Goal: Information Seeking & Learning: Compare options

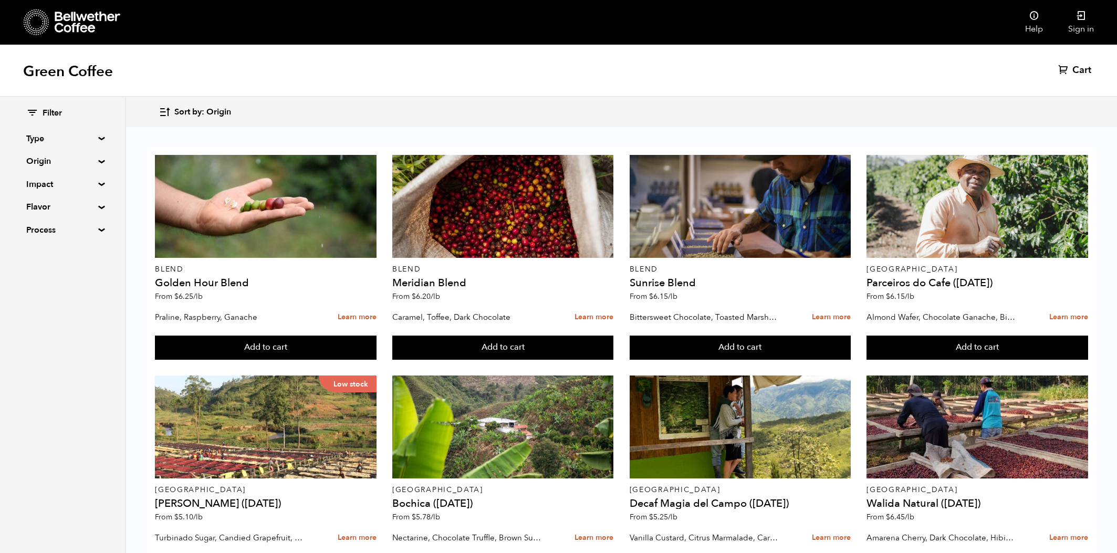
click at [864, 105] on div "Sort by: Origin Sort by: Origin Sort by: Most recent Sort by: Name Sort by: Pri…" at bounding box center [621, 112] width 925 height 25
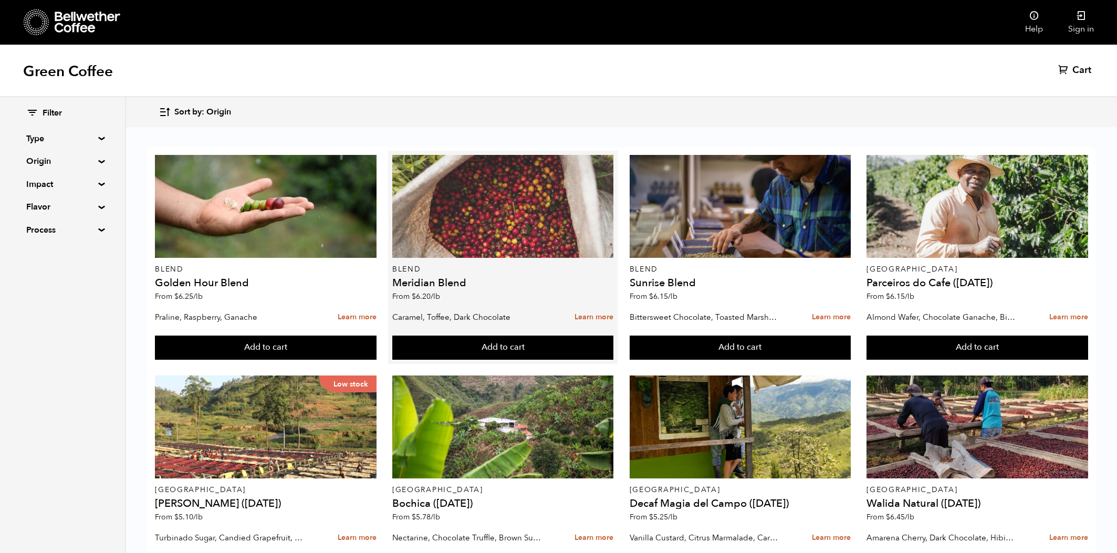
click at [483, 201] on div at bounding box center [502, 206] width 221 height 103
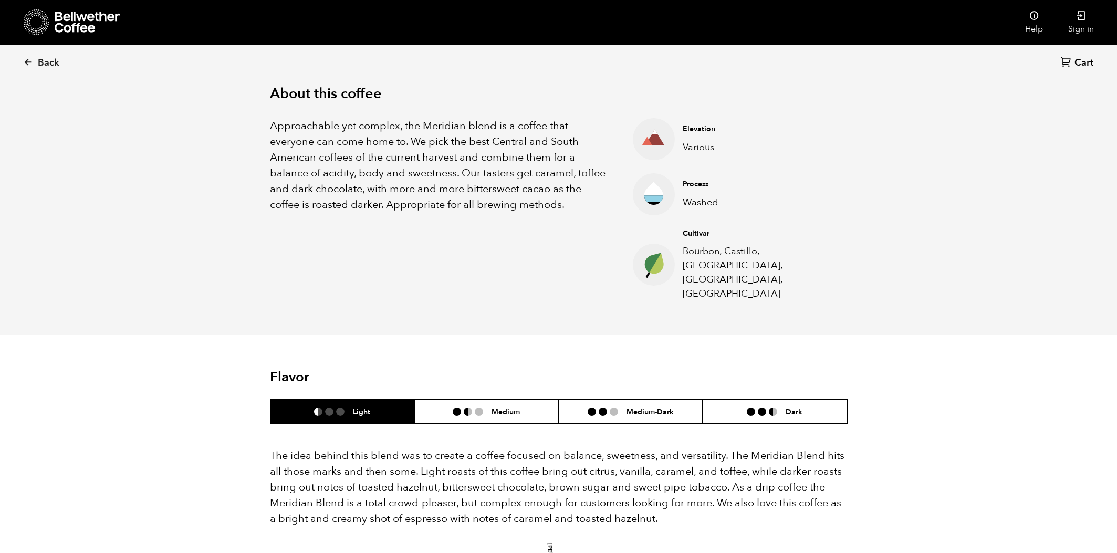
scroll to position [271, 0]
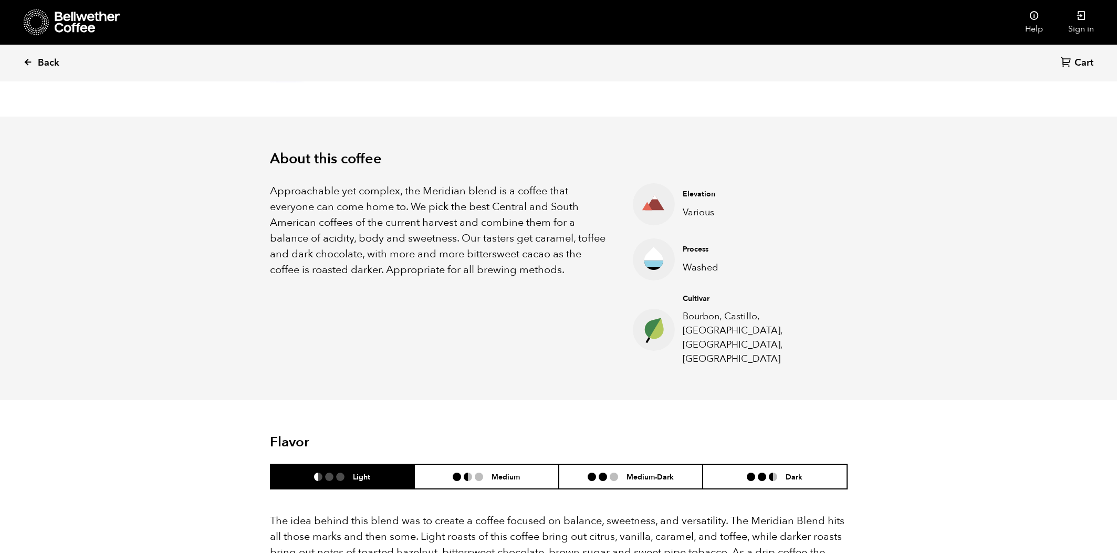
click at [40, 68] on span "Back" at bounding box center [49, 63] width 22 height 13
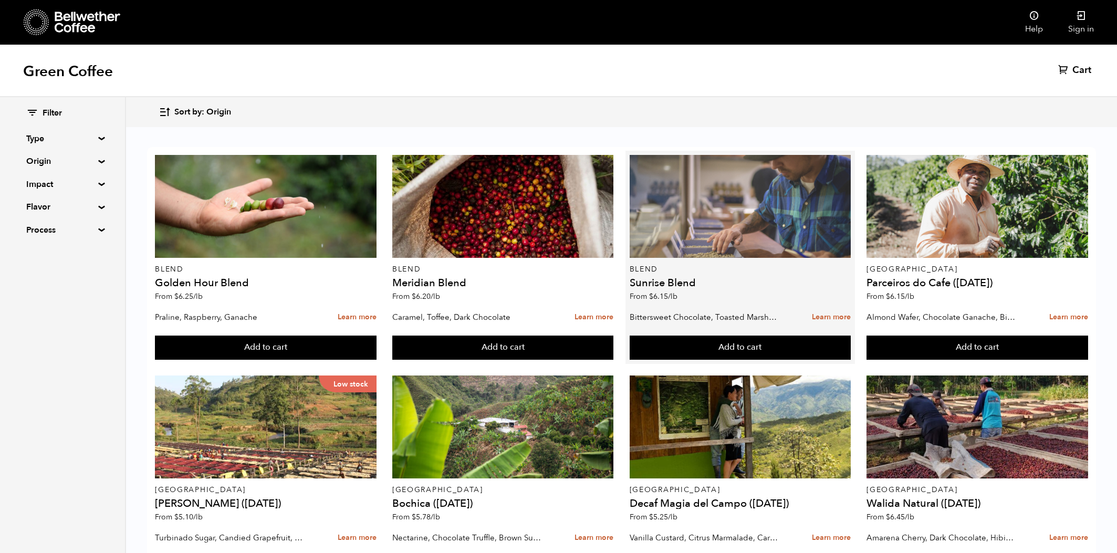
scroll to position [30, 0]
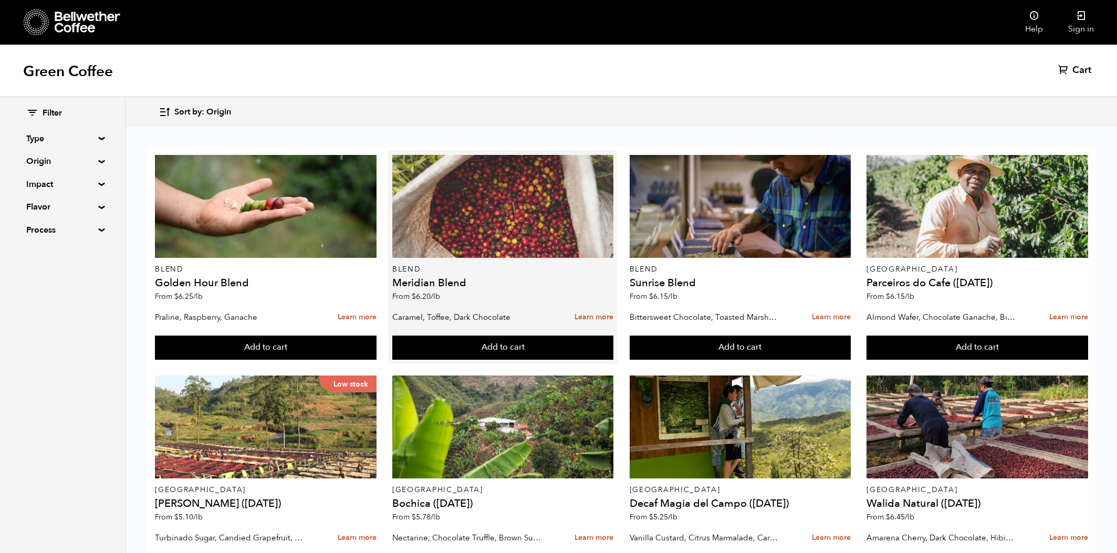
click at [446, 155] on div at bounding box center [502, 206] width 221 height 103
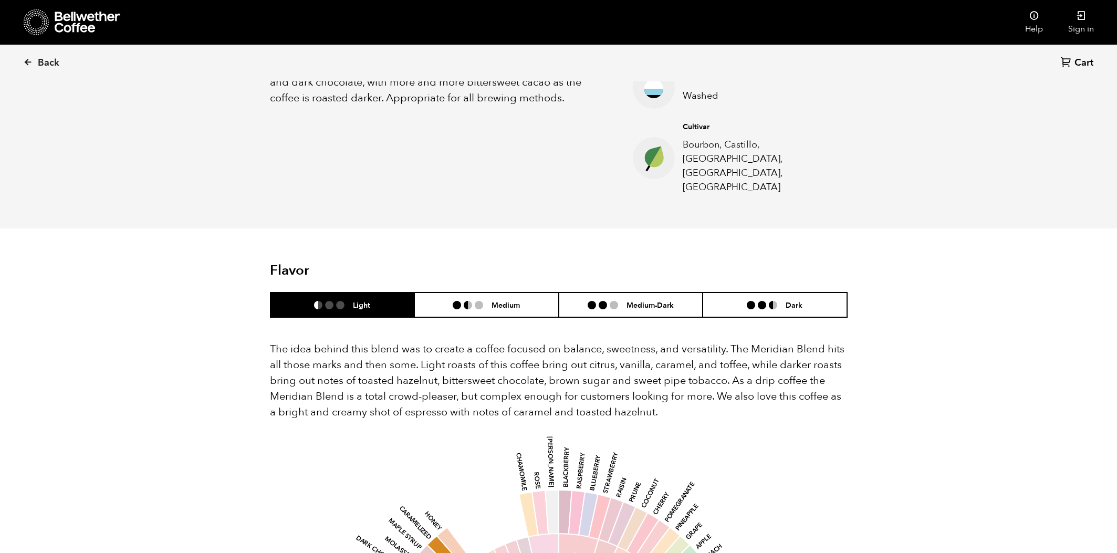
scroll to position [607, 0]
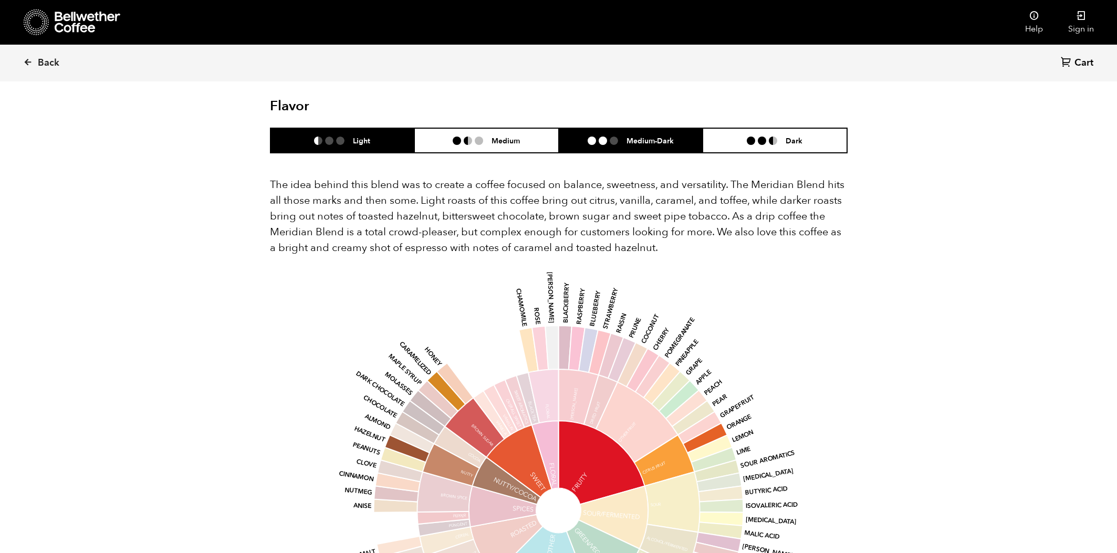
click at [617, 137] on li at bounding box center [614, 141] width 8 height 8
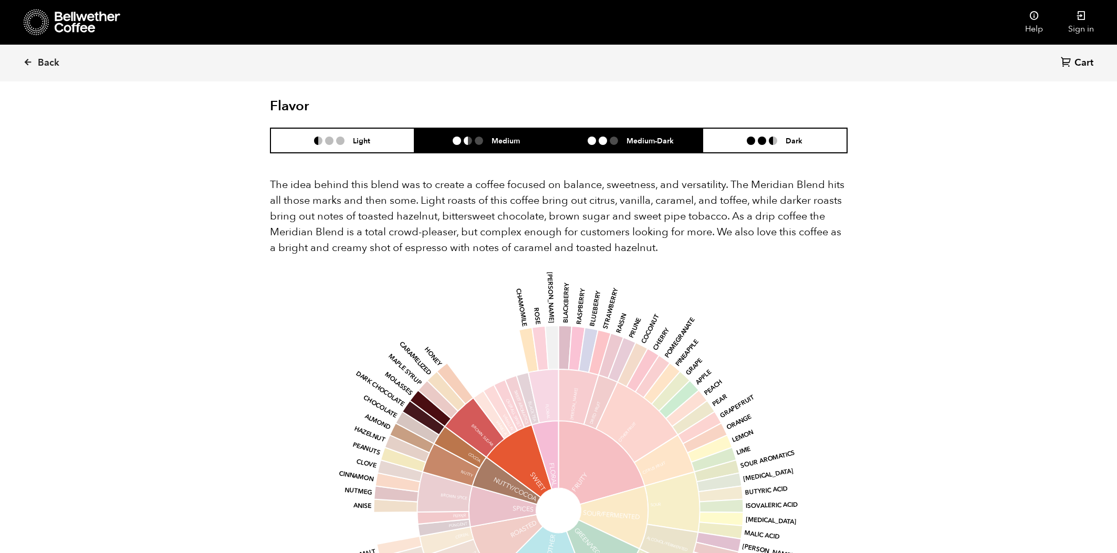
click at [509, 136] on h6 "Medium" at bounding box center [506, 140] width 28 height 9
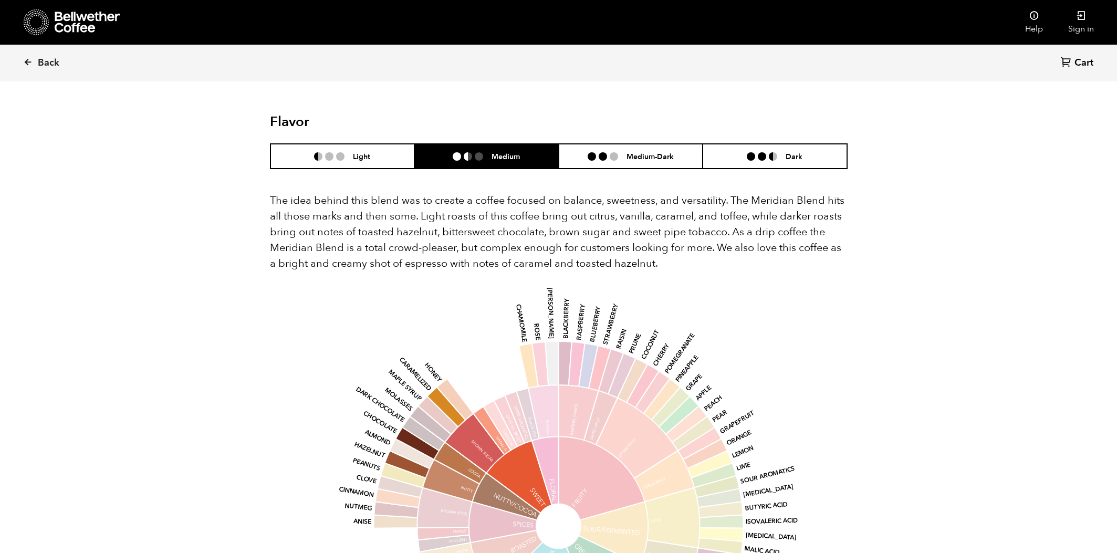
scroll to position [583, 0]
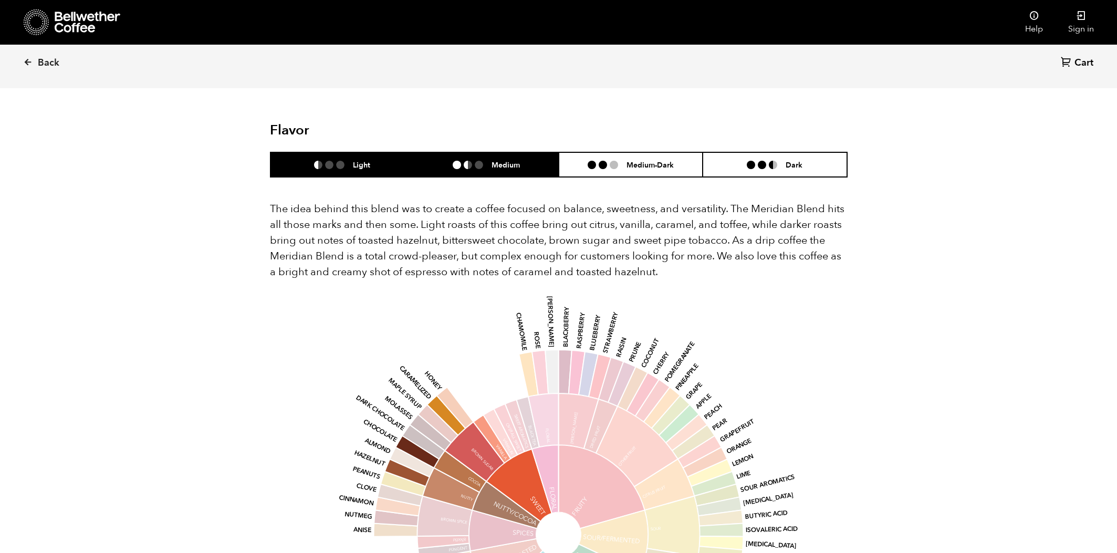
click at [359, 160] on h6 "Light" at bounding box center [361, 164] width 17 height 9
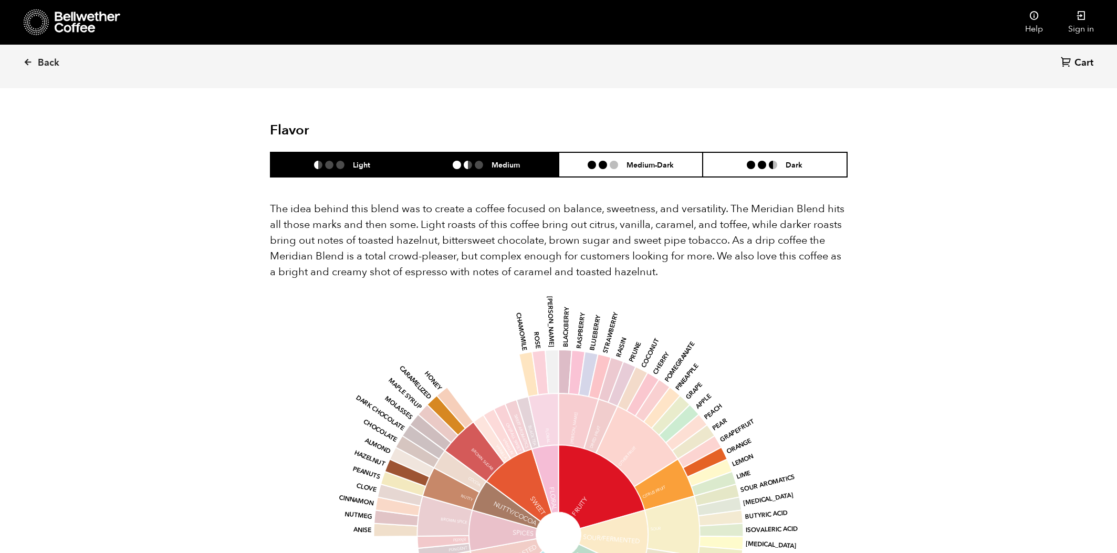
click at [517, 160] on h6 "Medium" at bounding box center [506, 164] width 28 height 9
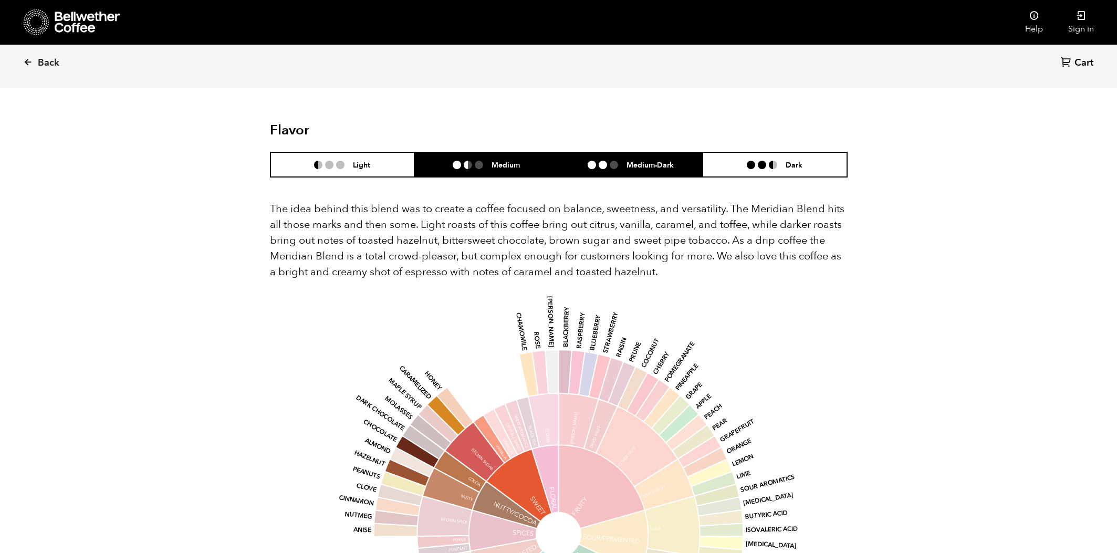
click at [646, 160] on h6 "Medium-Dark" at bounding box center [649, 164] width 47 height 9
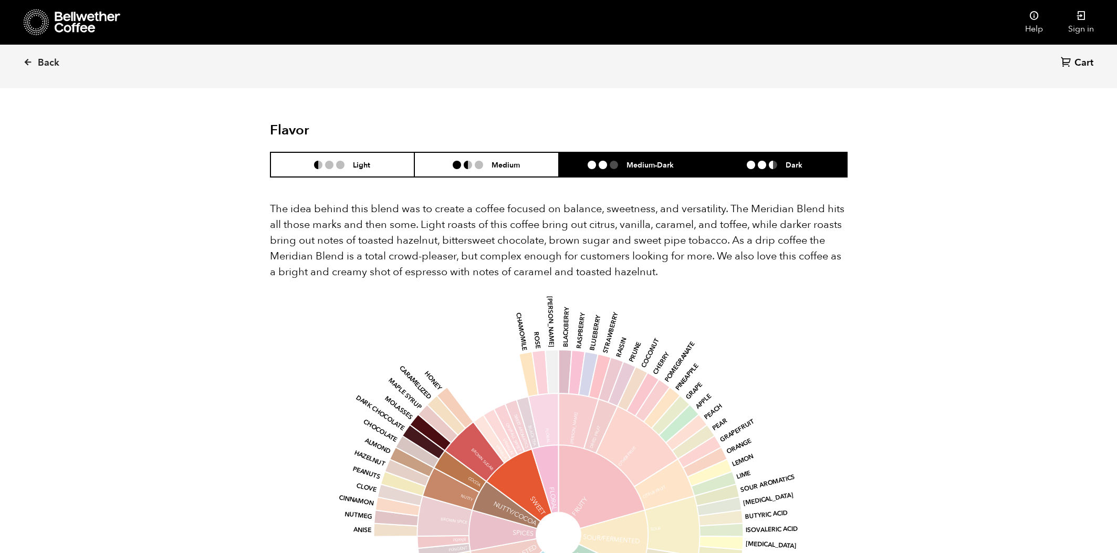
click at [788, 152] on li "Dark" at bounding box center [775, 164] width 144 height 25
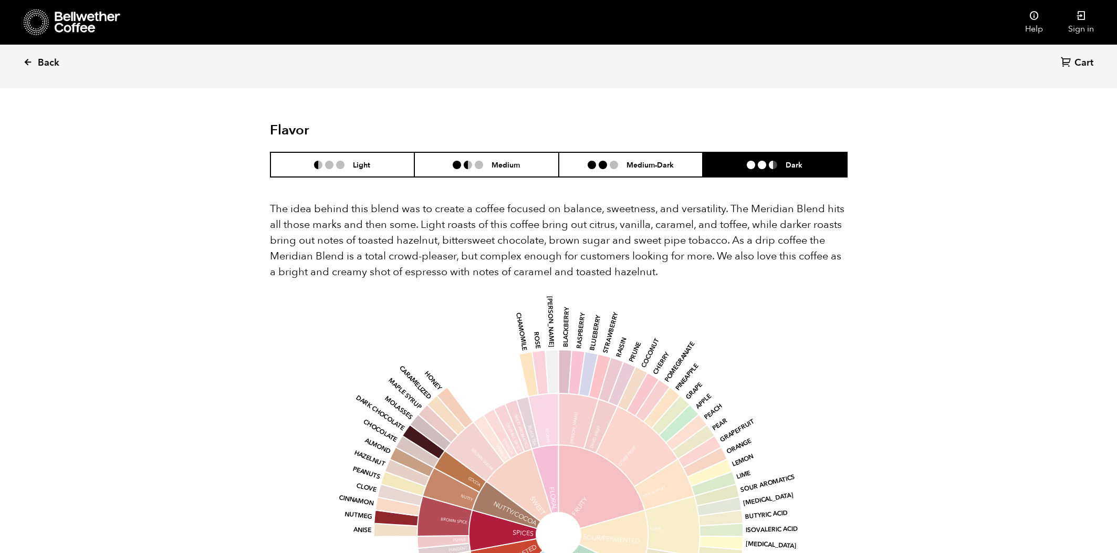
click at [40, 60] on span "Back" at bounding box center [49, 63] width 22 height 13
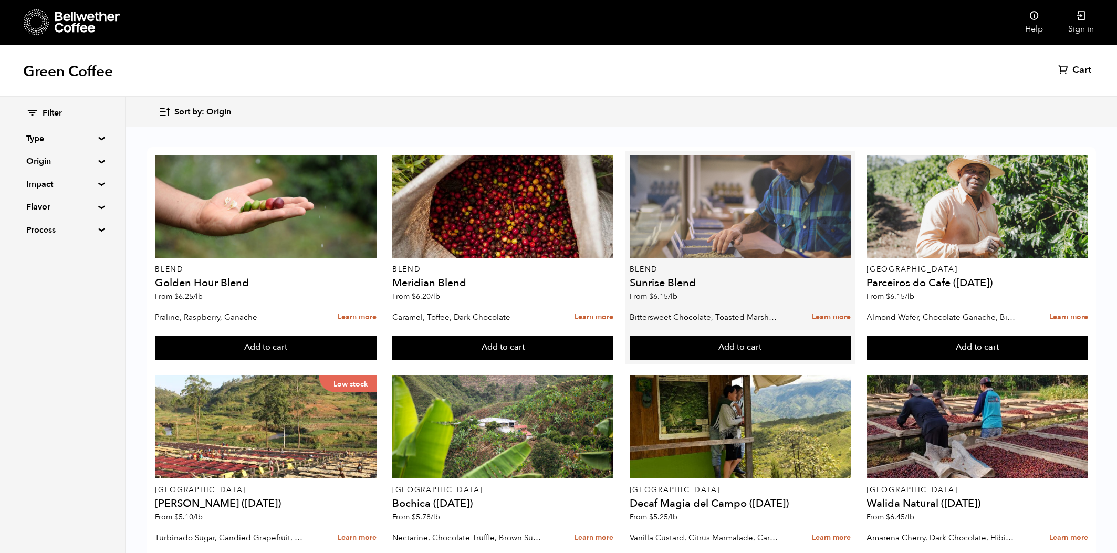
click at [754, 205] on div at bounding box center [740, 206] width 221 height 103
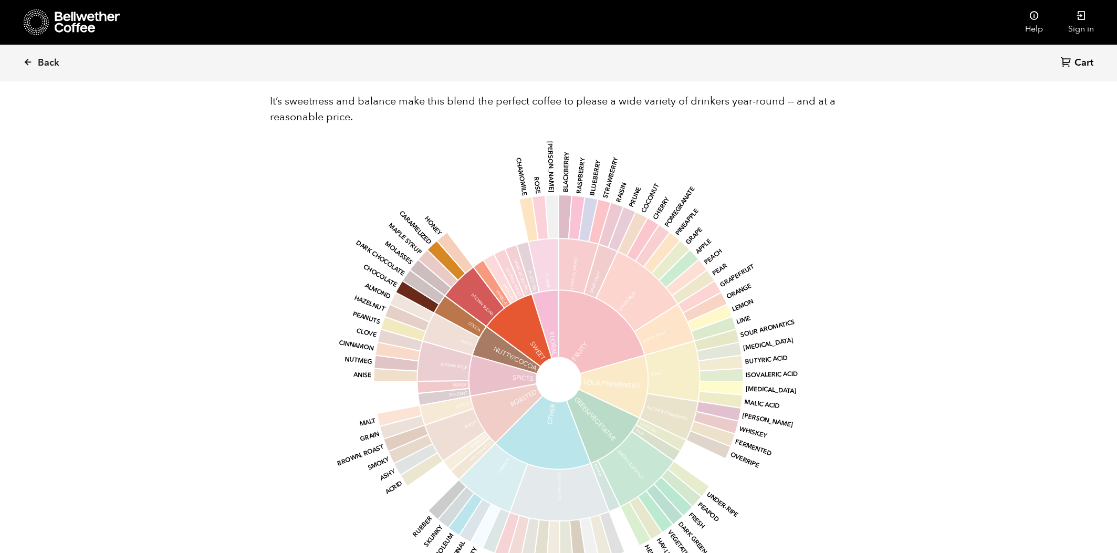
scroll to position [654, 0]
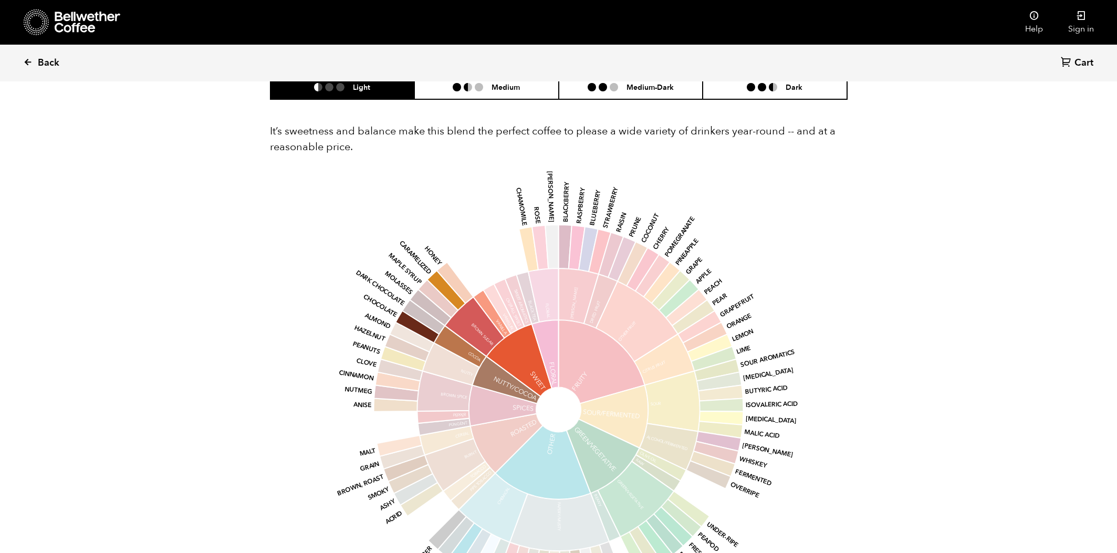
click at [45, 67] on span "Back" at bounding box center [49, 63] width 22 height 13
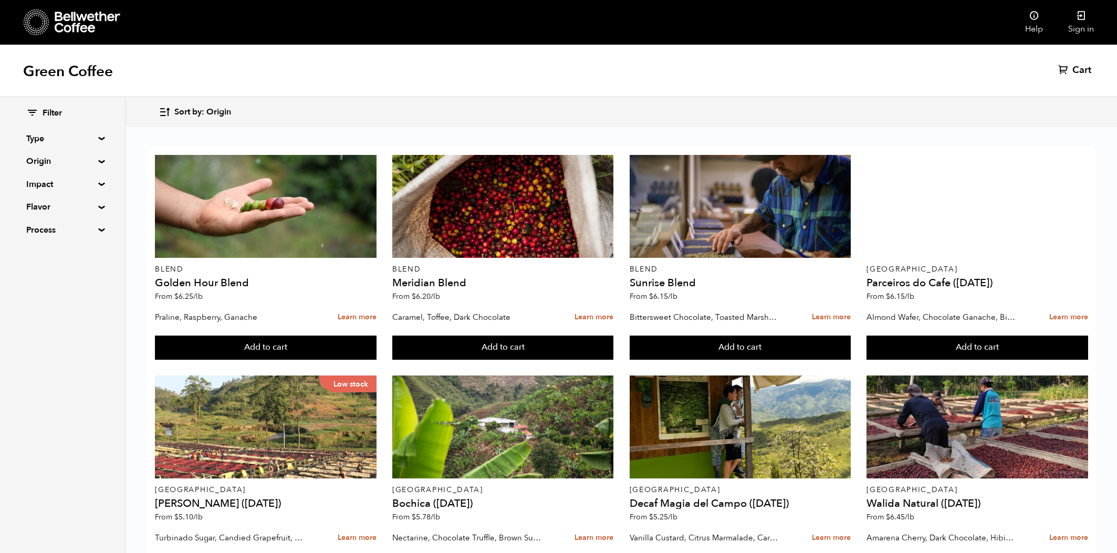
scroll to position [479, 0]
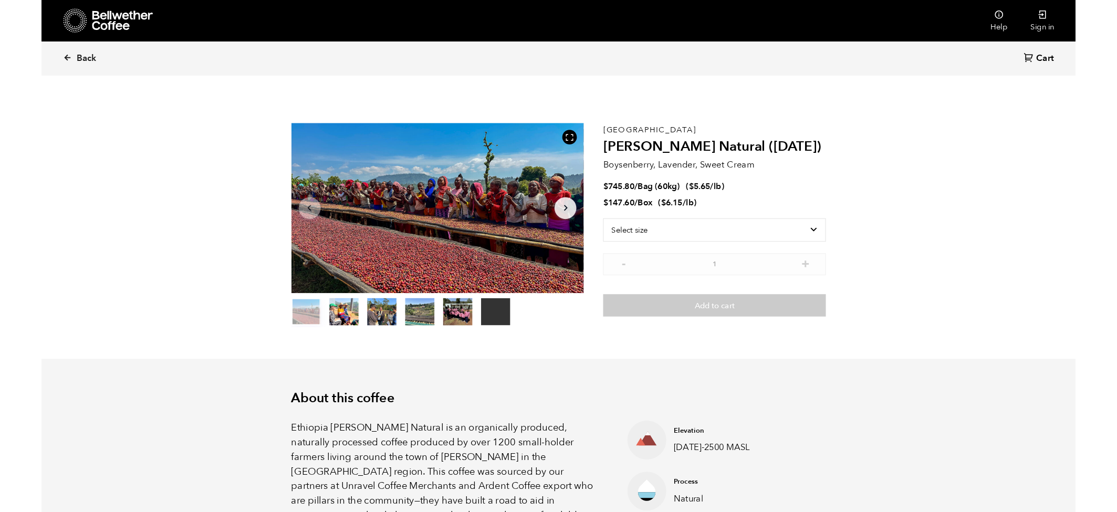
scroll to position [457, 559]
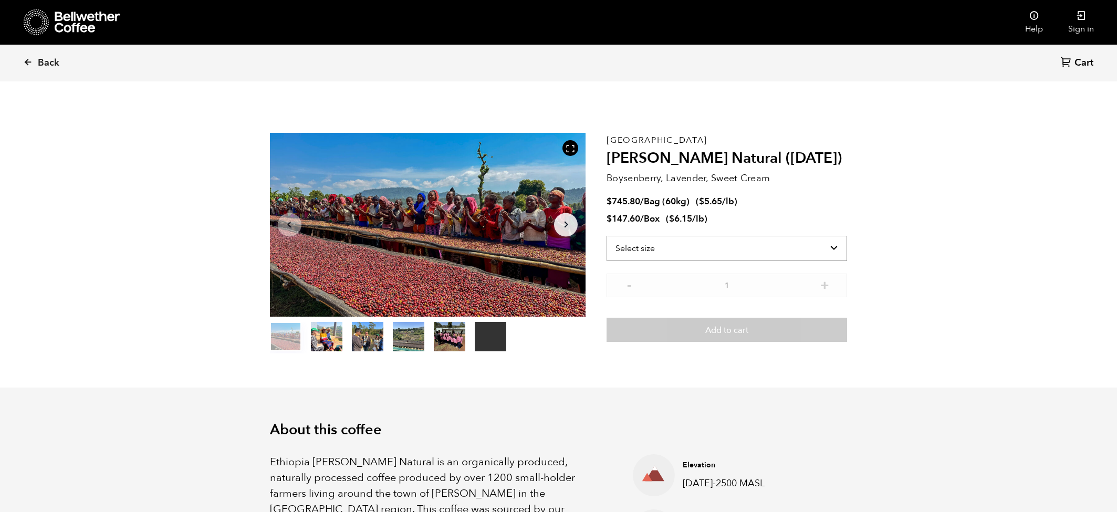
click at [790, 247] on select "Select size Bag (60kg) (132 lbs) Box (24 lbs)" at bounding box center [727, 248] width 241 height 25
click at [42, 67] on span "Back" at bounding box center [49, 63] width 22 height 13
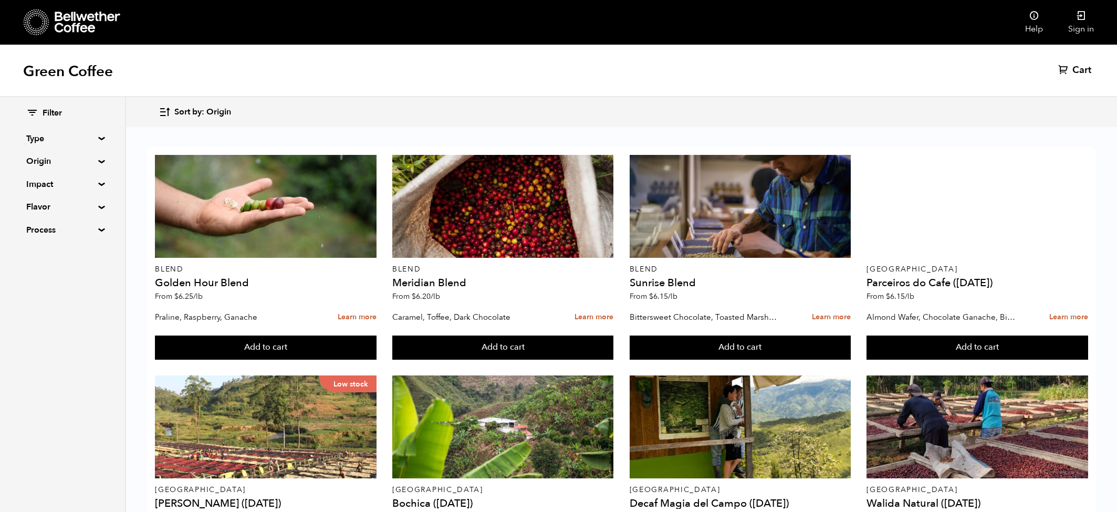
scroll to position [494, 0]
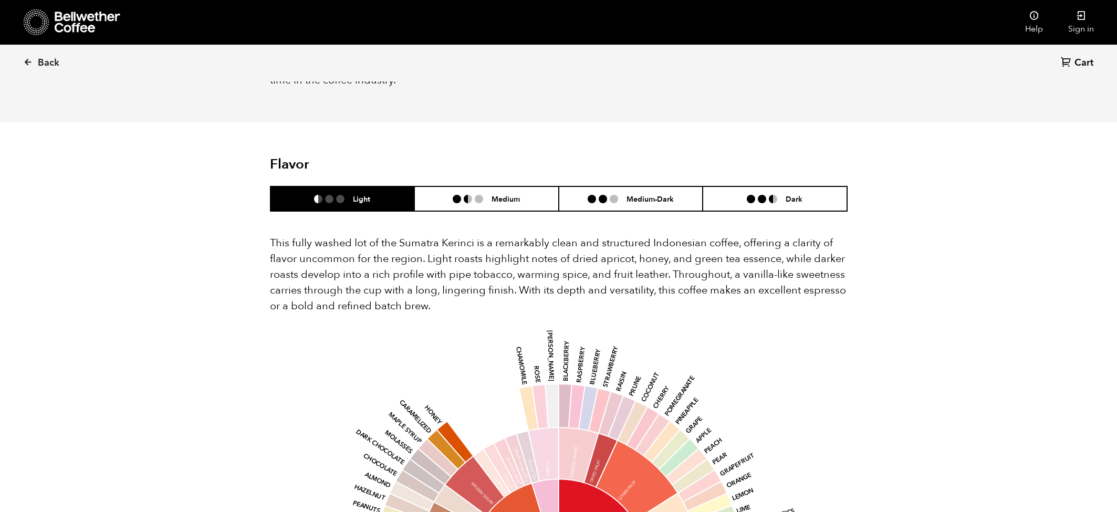
scroll to position [859, 0]
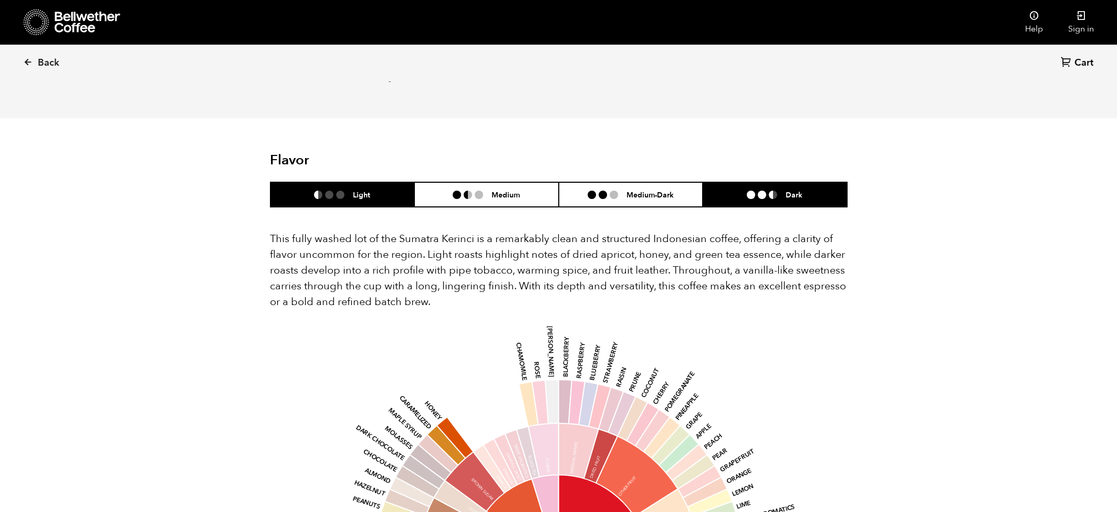
click at [740, 182] on li "Dark" at bounding box center [775, 194] width 144 height 25
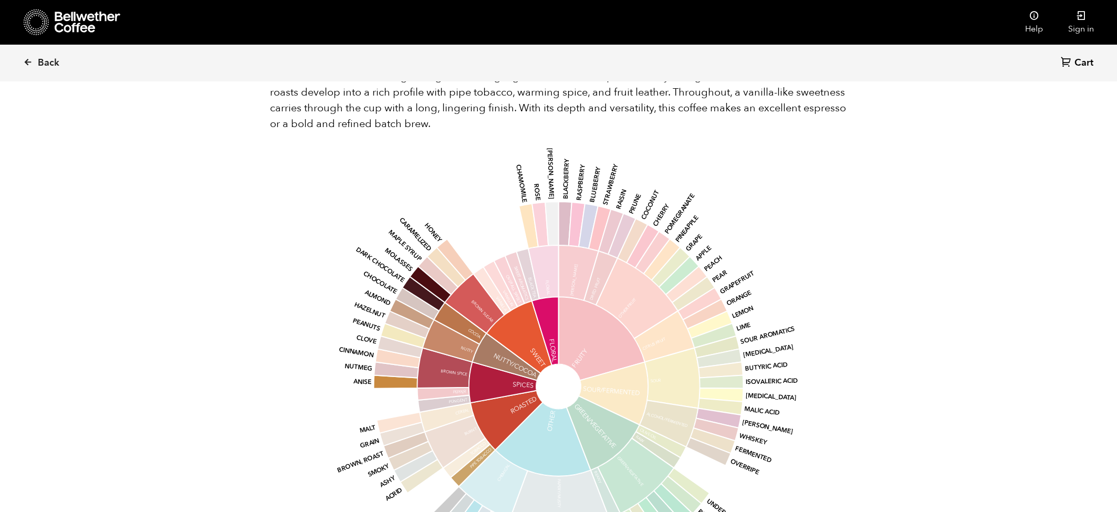
scroll to position [1032, 0]
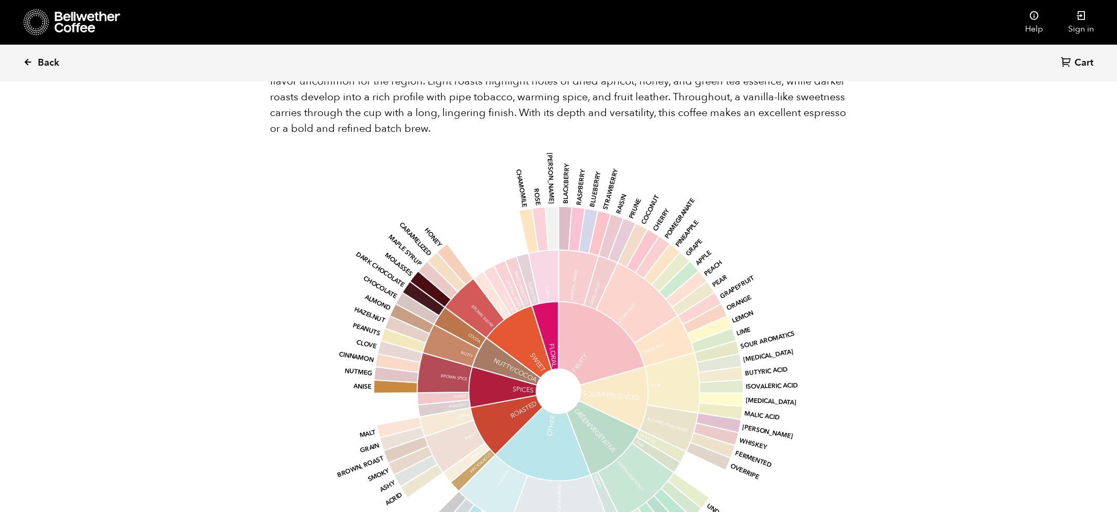
click at [35, 56] on link "Back" at bounding box center [55, 63] width 65 height 36
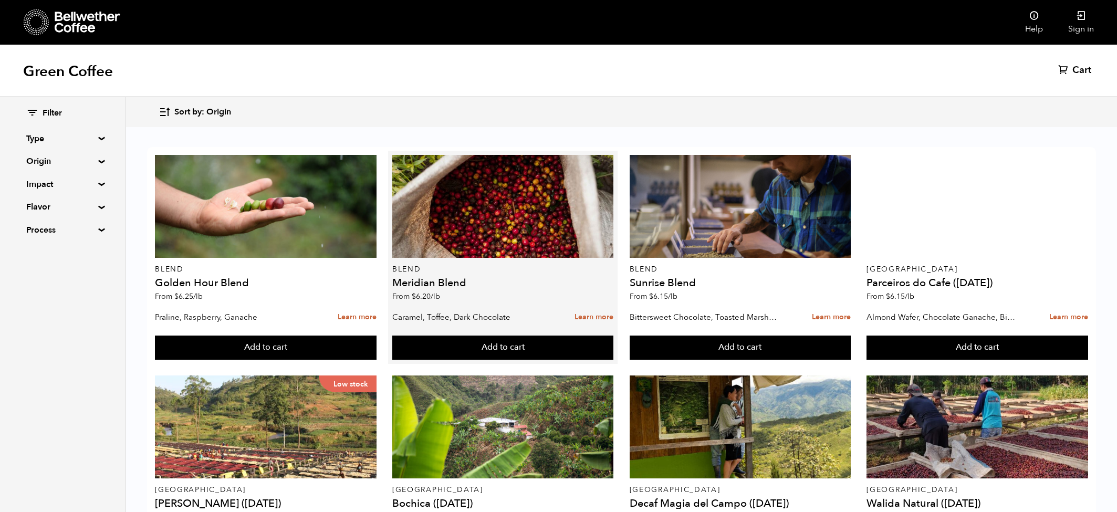
scroll to position [462, 0]
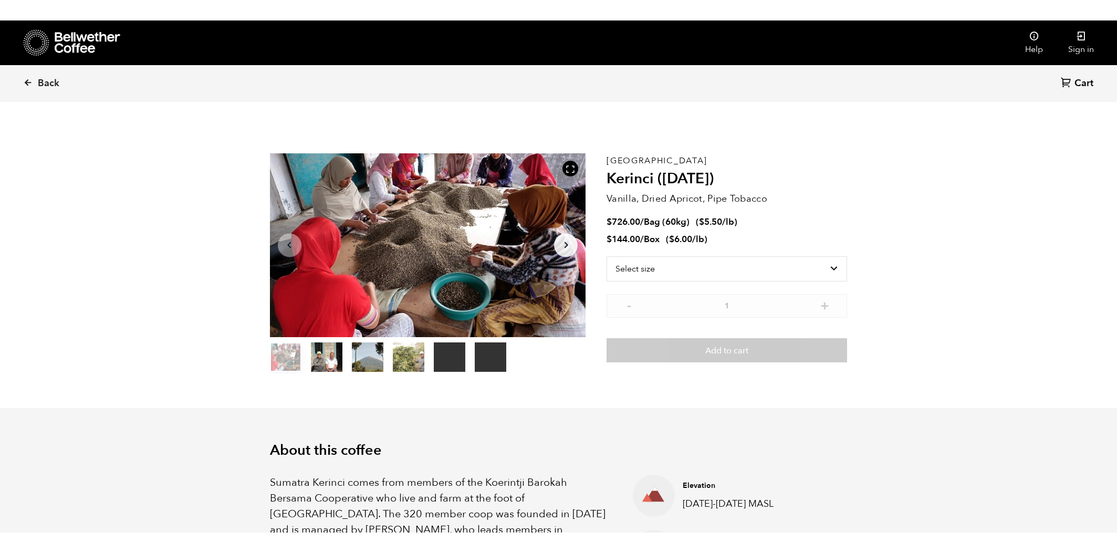
scroll to position [457, 559]
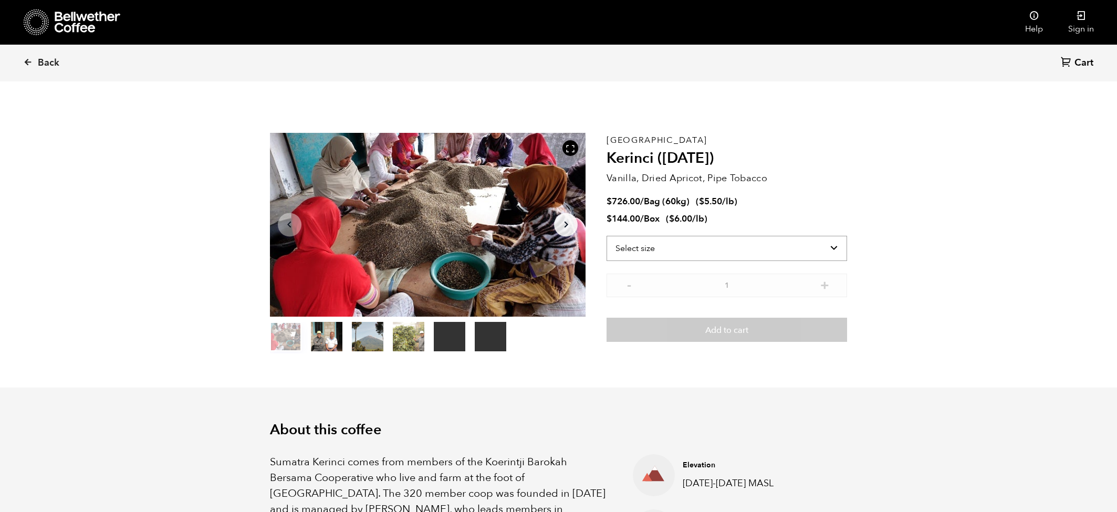
click at [641, 242] on select "Select size Bag (60kg) (132 lbs) Box (24 lbs)" at bounding box center [727, 248] width 241 height 25
select select "box"
click at [607, 236] on select "Select size Bag (60kg) (132 lbs) Box (24 lbs)" at bounding box center [727, 248] width 241 height 25
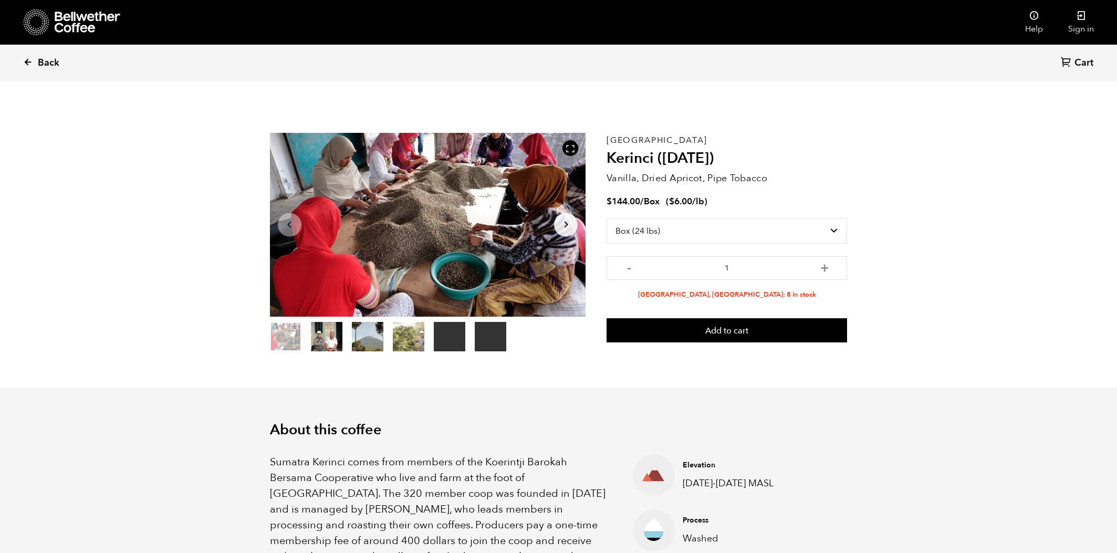
click at [35, 71] on link "Back" at bounding box center [55, 63] width 65 height 36
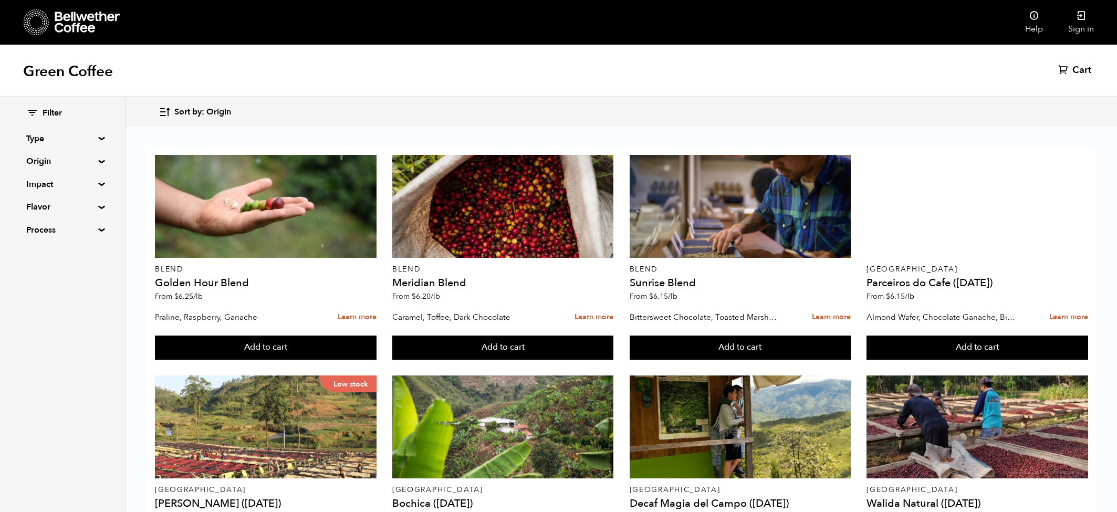
scroll to position [429, 0]
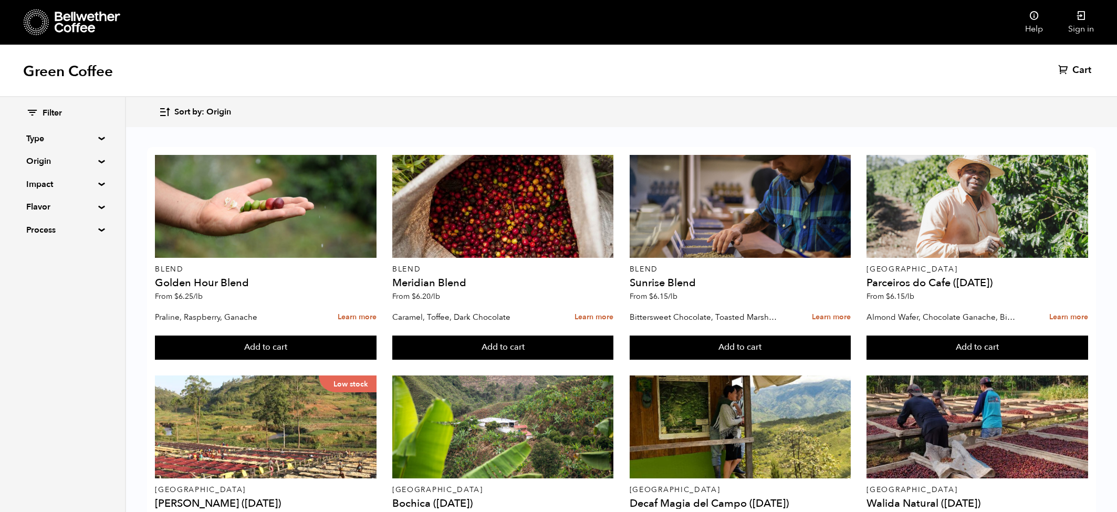
click at [99, 206] on summary "Flavor" at bounding box center [62, 207] width 72 height 13
click at [101, 204] on div "Filter Type Blend Single Origin Decaf Seasonal Year Round Origin Blend Brazil B…" at bounding box center [62, 225] width 125 height 257
click at [98, 209] on summary "Flavor" at bounding box center [62, 207] width 73 height 13
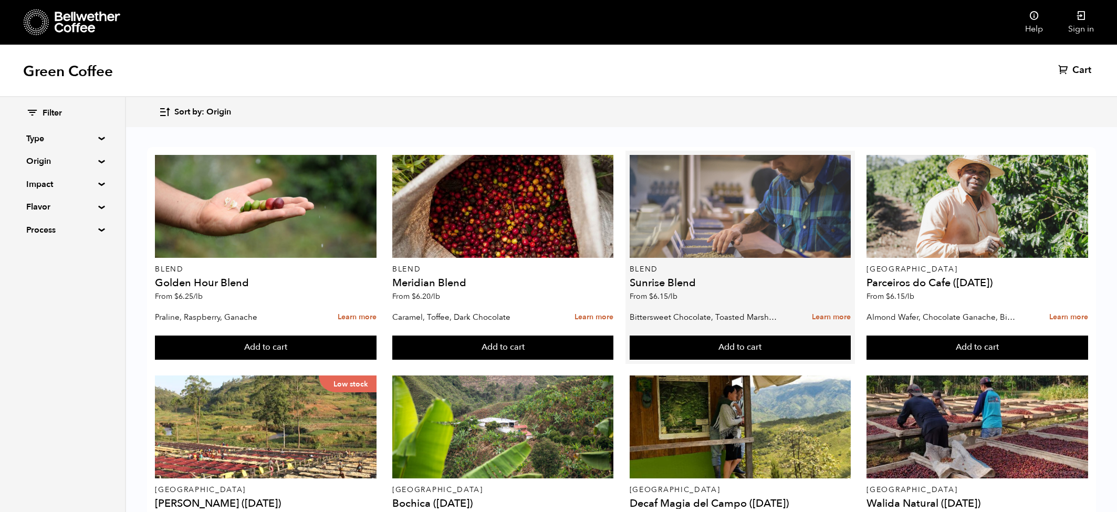
click at [739, 155] on div at bounding box center [740, 206] width 221 height 103
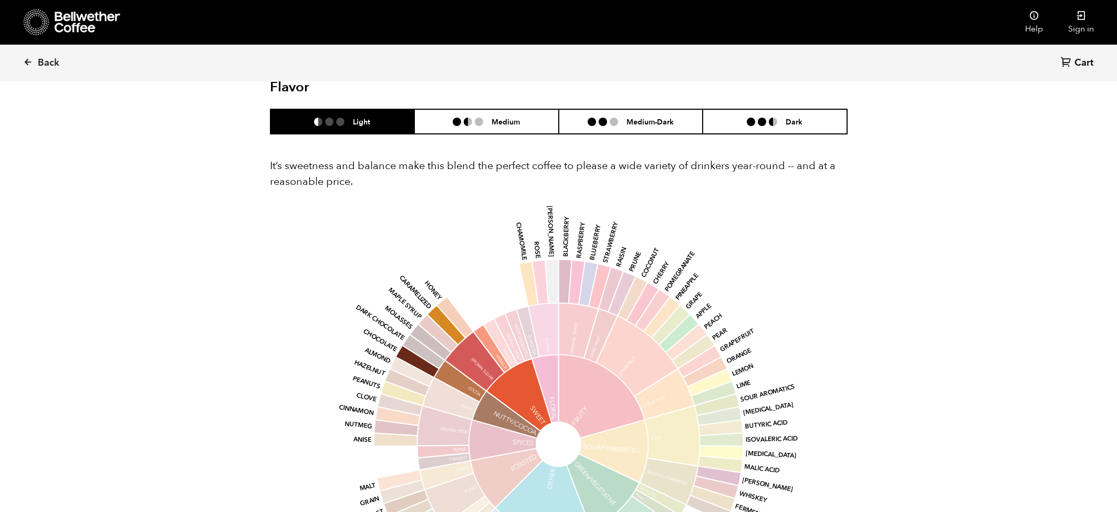
scroll to position [596, 0]
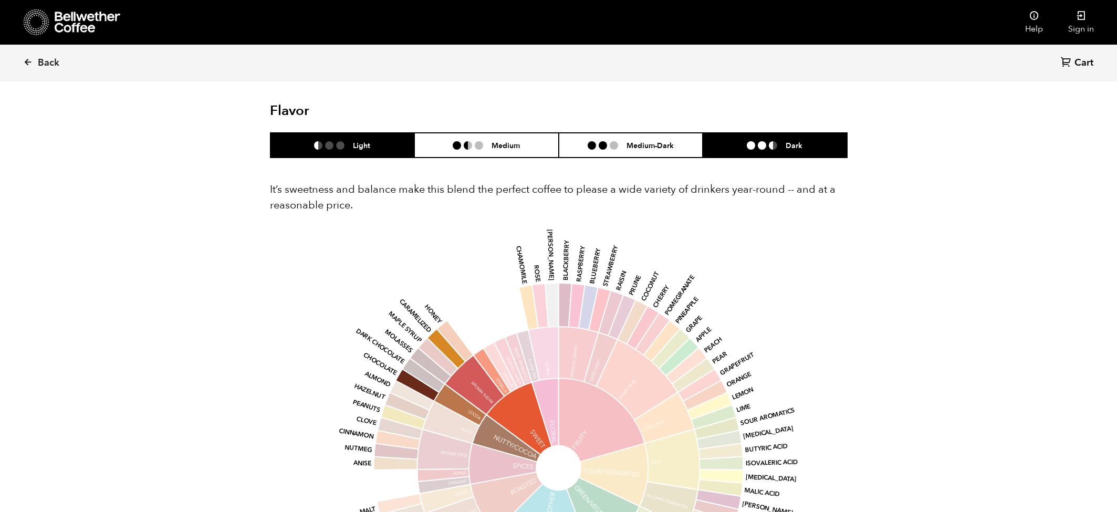
click at [778, 142] on ul at bounding box center [766, 145] width 39 height 8
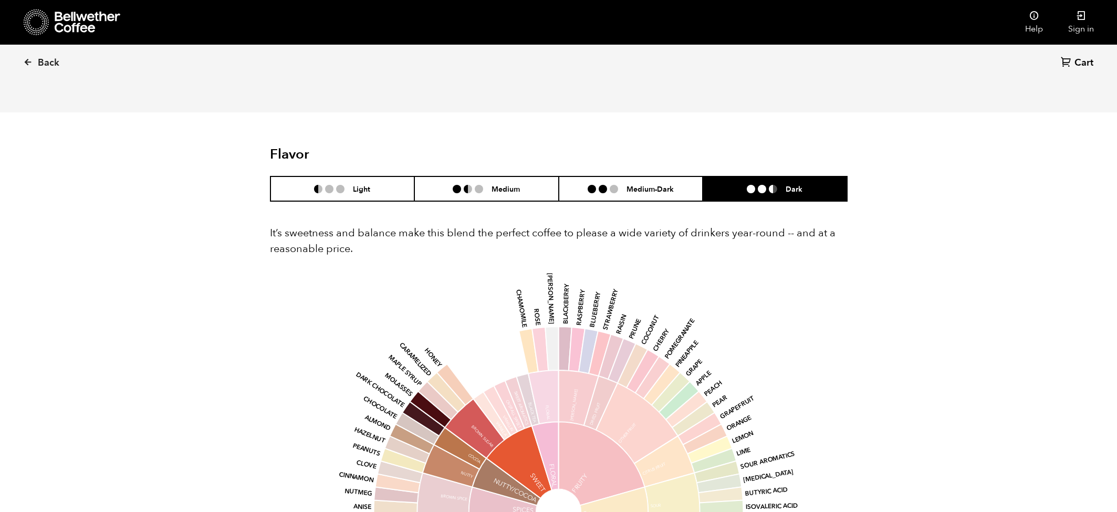
scroll to position [550, 0]
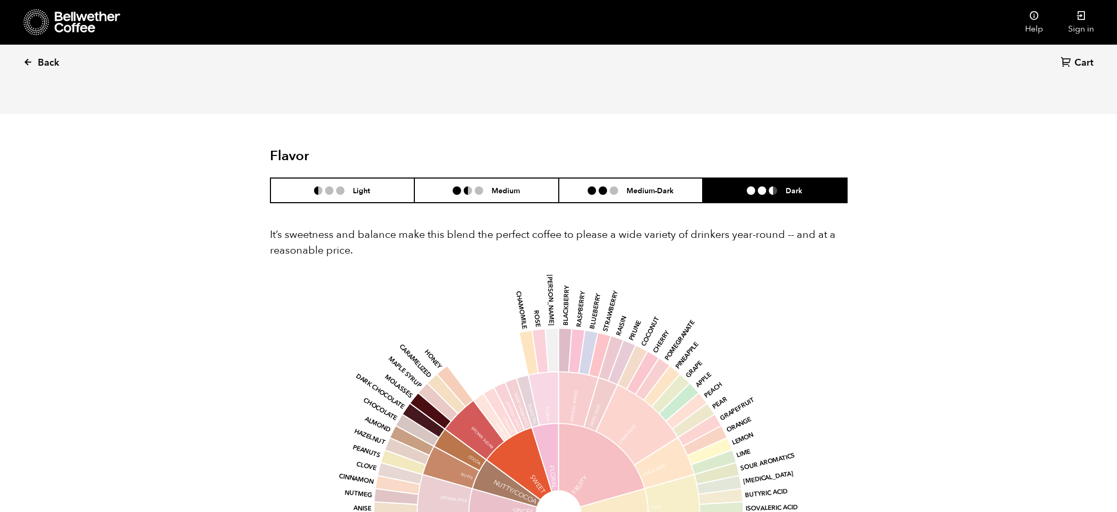
click at [35, 61] on link "Back" at bounding box center [55, 63] width 65 height 36
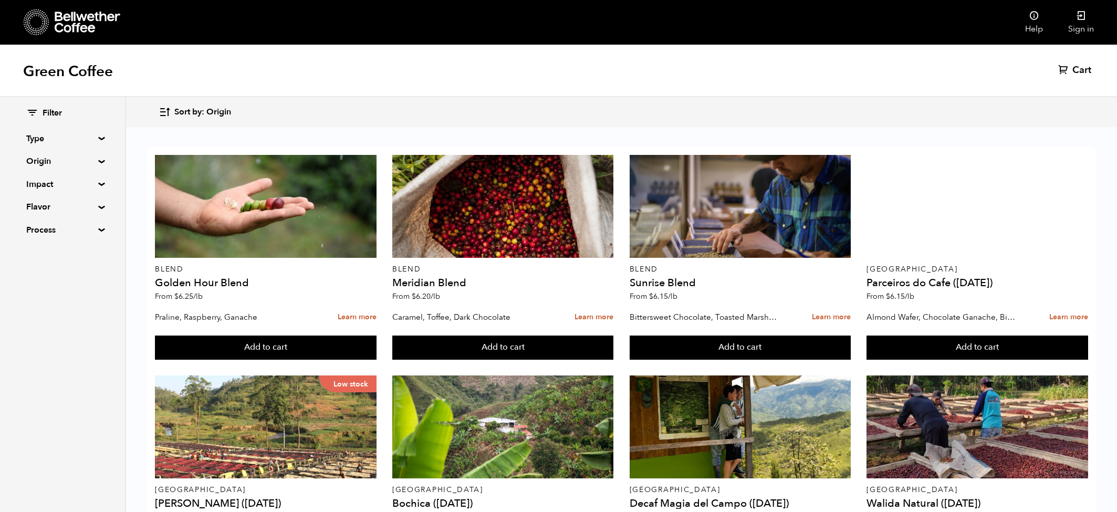
scroll to position [269, 0]
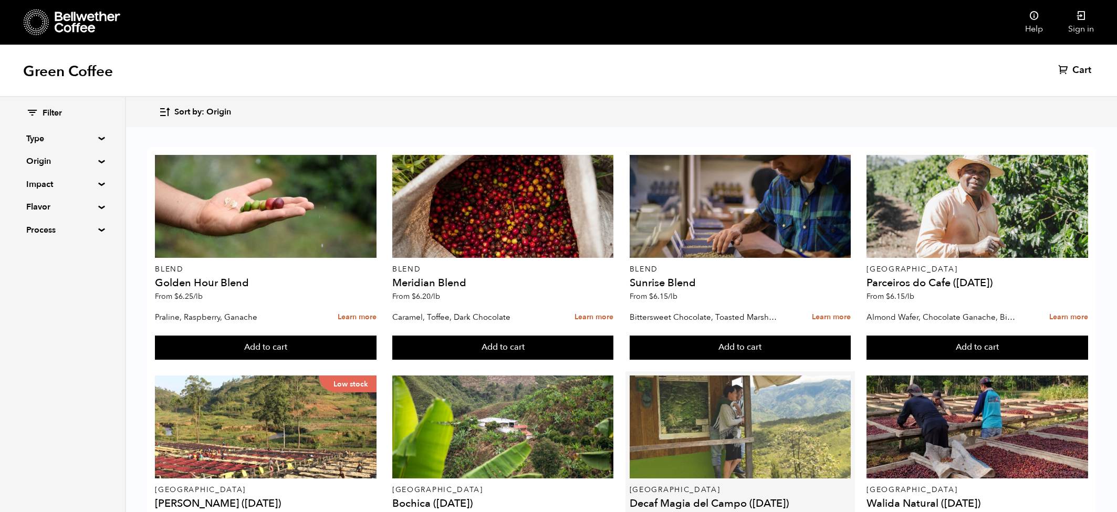
drag, startPoint x: 698, startPoint y: 159, endPoint x: 443, endPoint y: 146, distance: 255.0
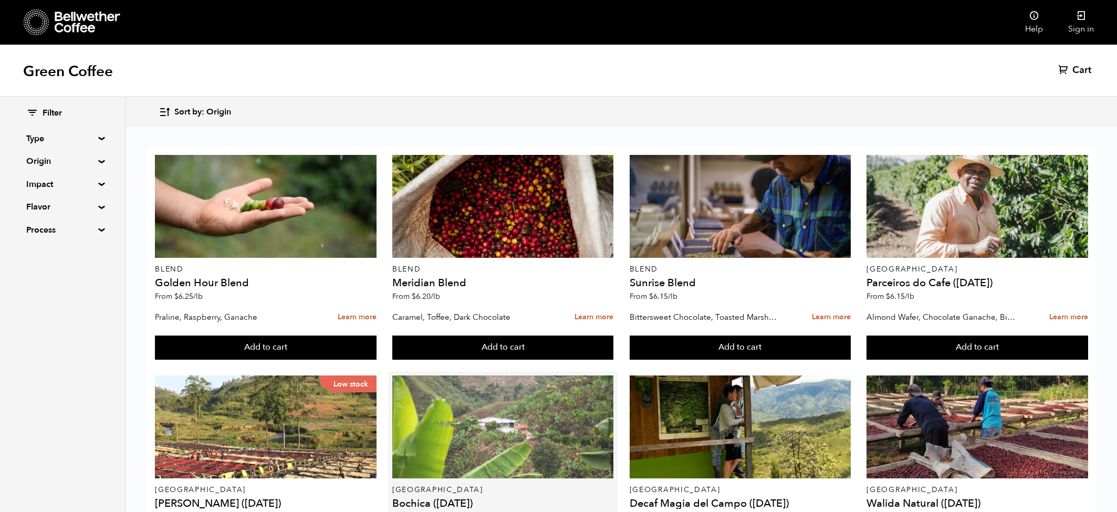
click at [443, 375] on div at bounding box center [502, 426] width 221 height 103
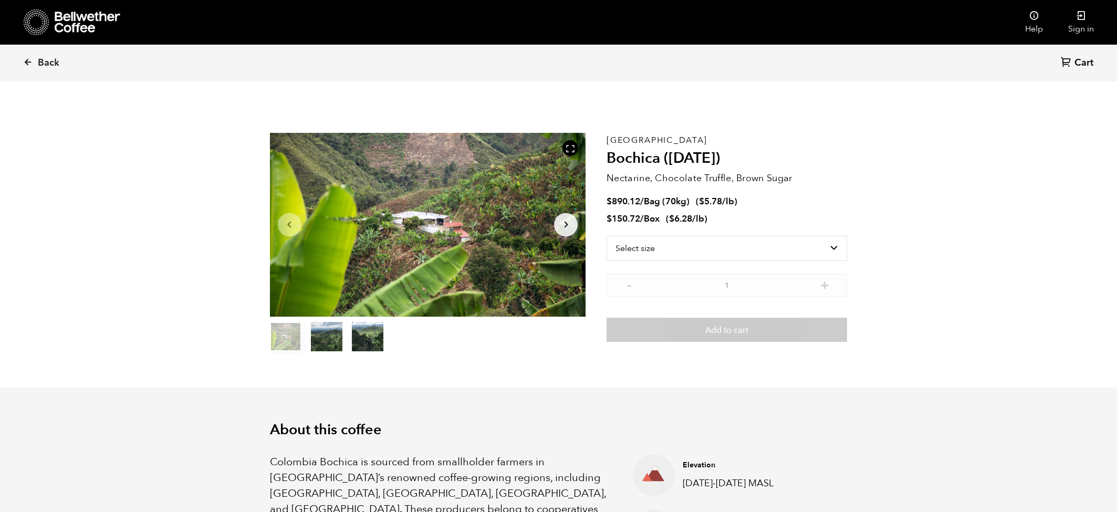
scroll to position [500, 0]
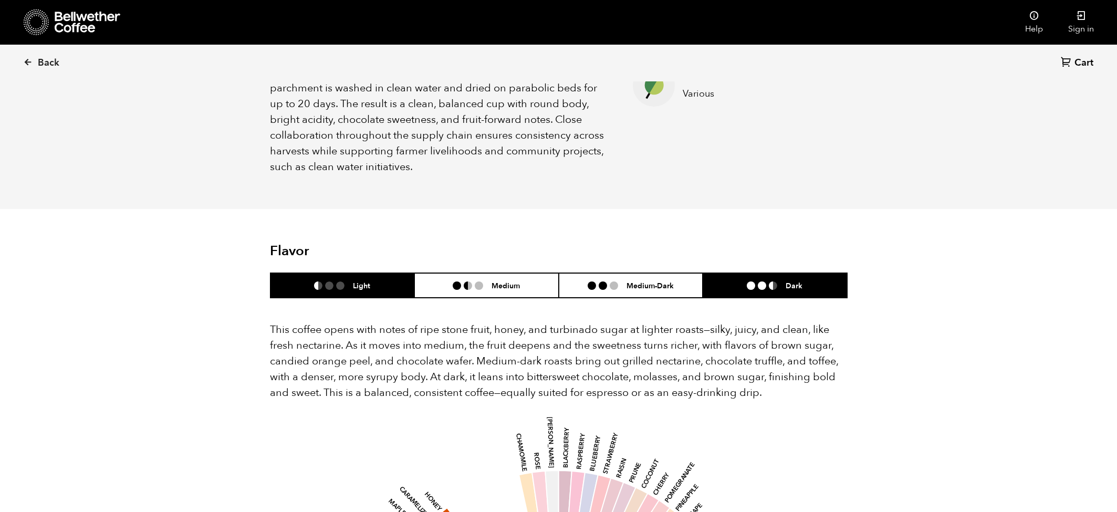
click at [759, 273] on li "Dark" at bounding box center [775, 285] width 144 height 25
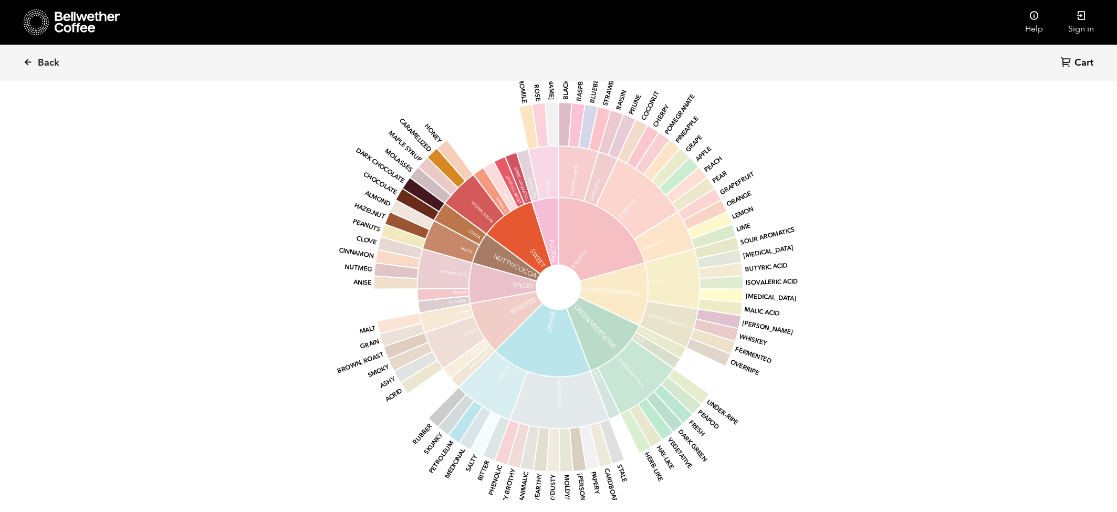
scroll to position [863, 0]
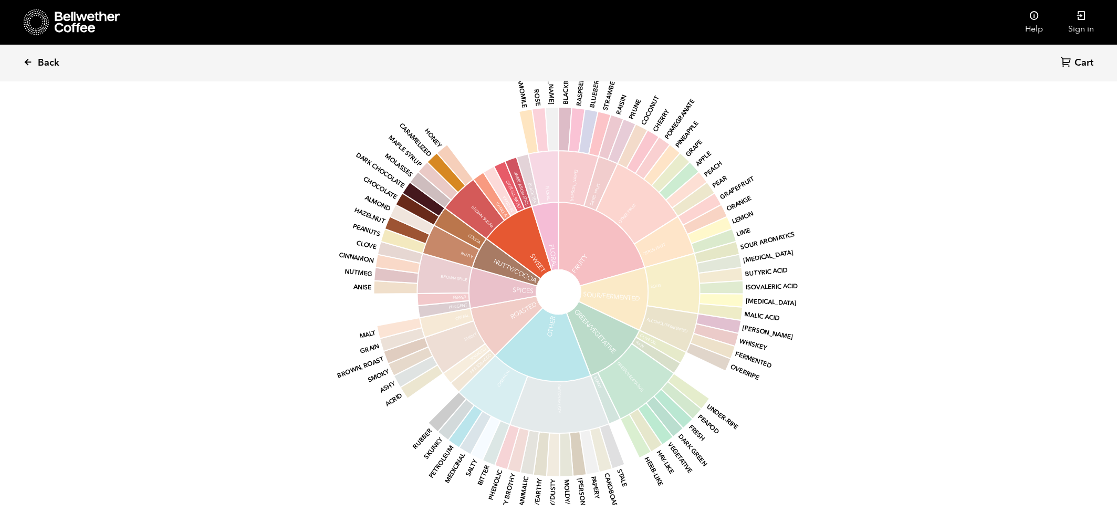
click at [29, 69] on link "Back" at bounding box center [55, 63] width 65 height 36
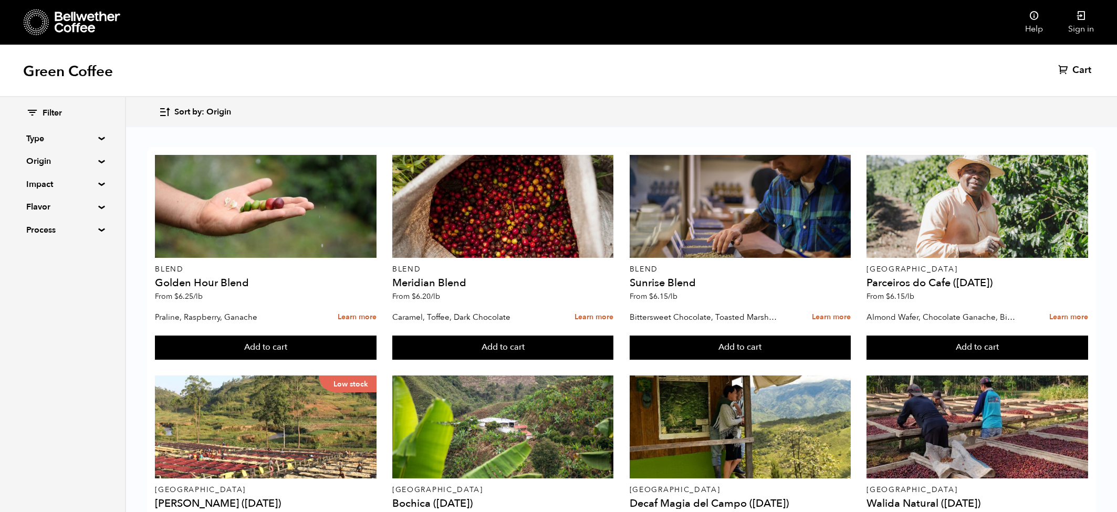
scroll to position [361, 0]
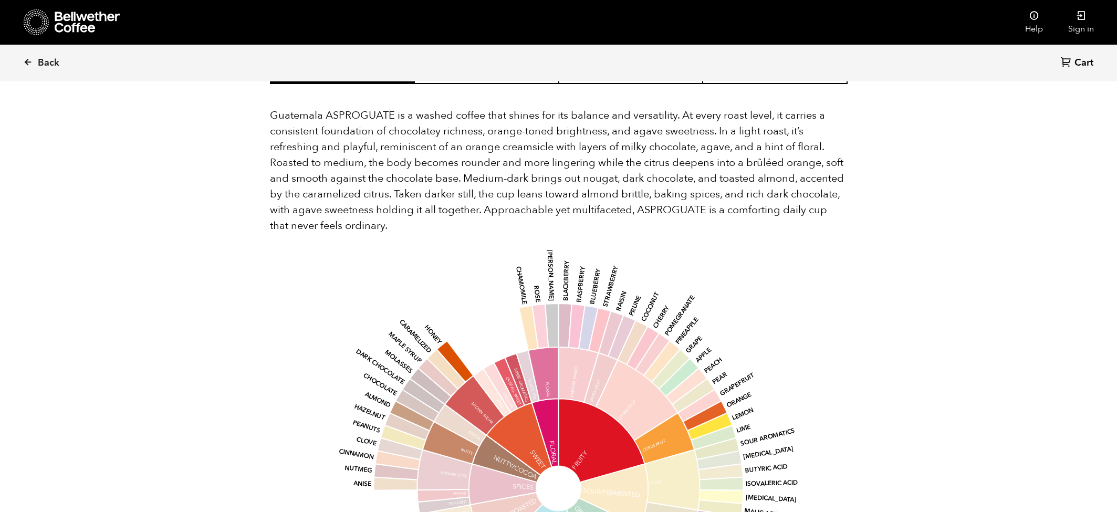
scroll to position [655, 0]
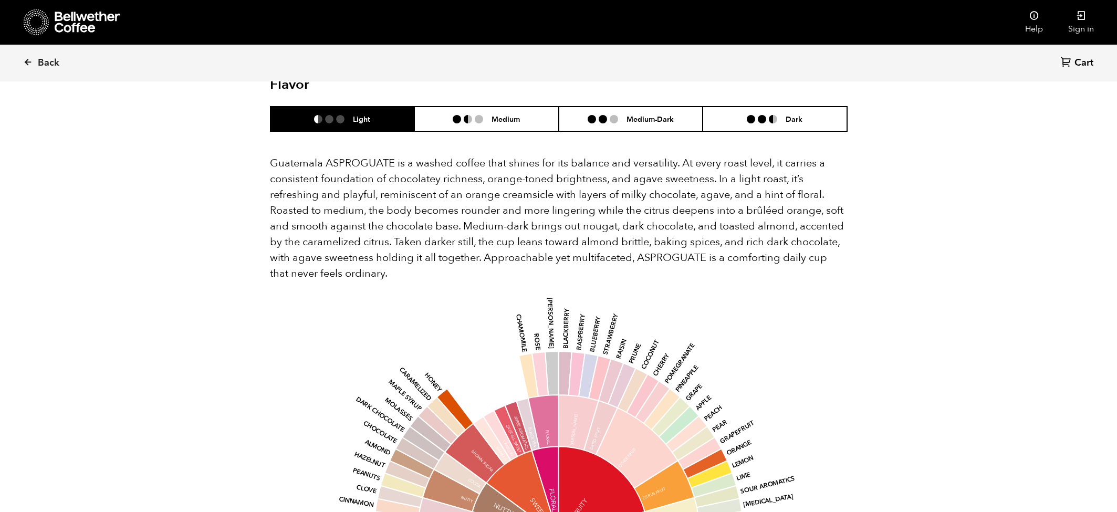
click at [792, 105] on header "Flavor Light Medium Medium-Dark Dark" at bounding box center [559, 104] width 578 height 55
click at [790, 120] on h6 "Dark" at bounding box center [794, 118] width 17 height 9
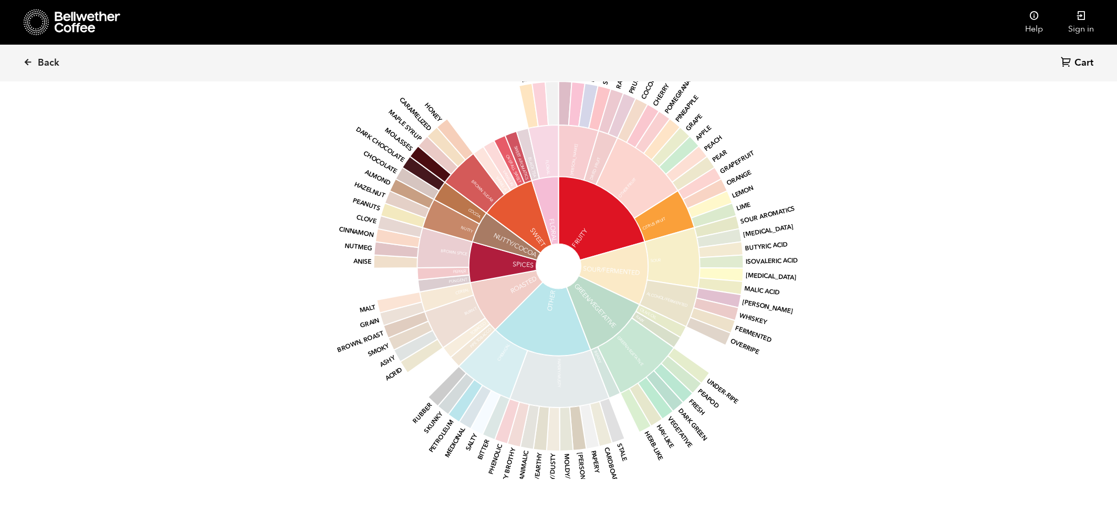
scroll to position [911, 0]
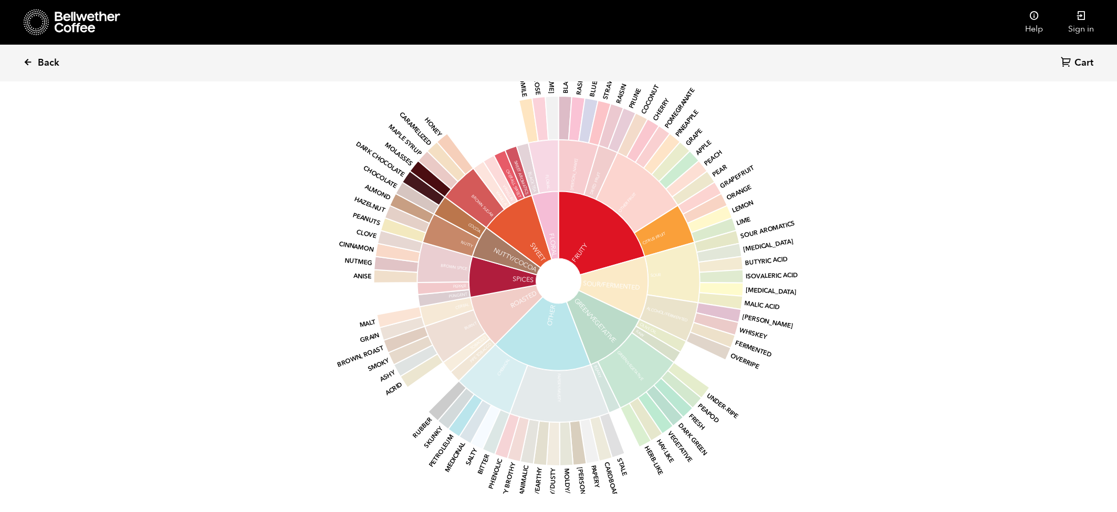
click at [49, 62] on span "Back" at bounding box center [49, 63] width 22 height 13
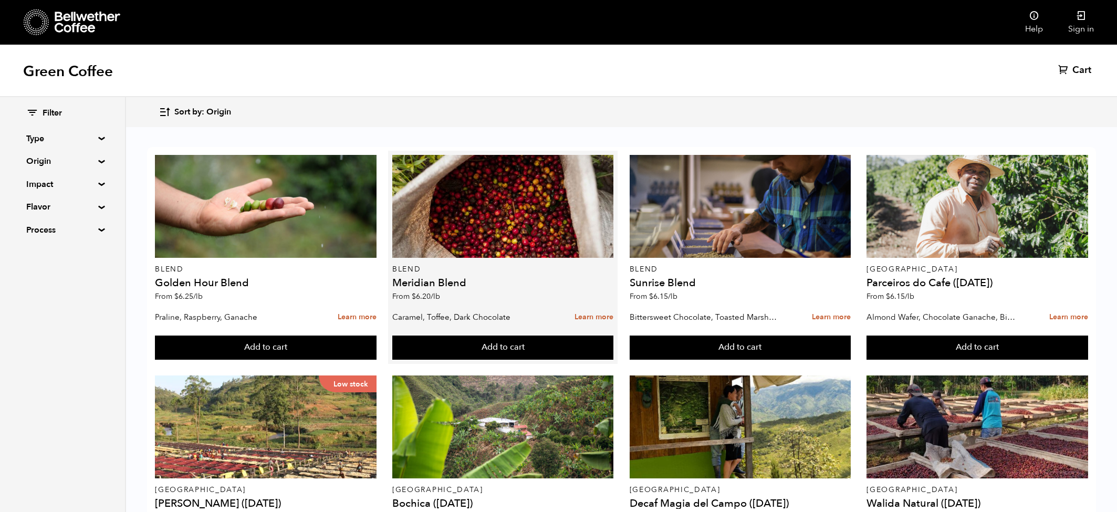
click at [617, 168] on article "Blend Meridian Blend From $ 6.20 /lb Caramel, Toffee, Dark Chocolate Learn more…" at bounding box center [502, 257] width 229 height 213
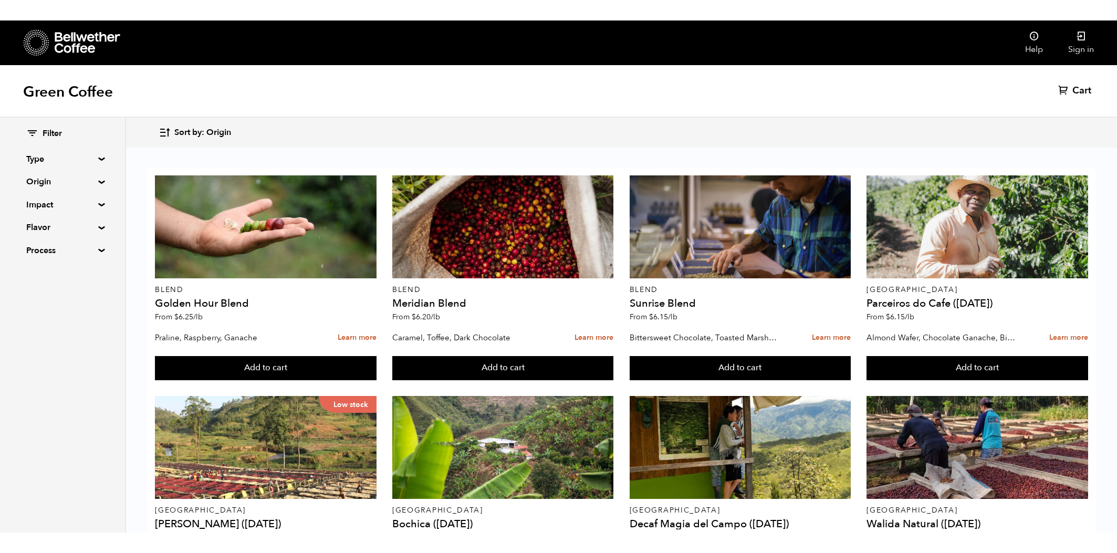
scroll to position [249, 0]
